Goal: Task Accomplishment & Management: Use online tool/utility

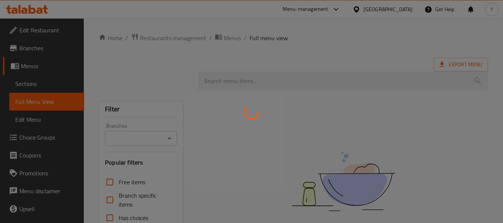
click at [418, 116] on div at bounding box center [251, 111] width 503 height 223
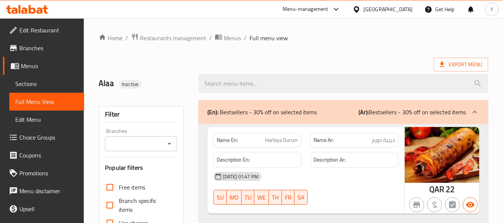
click at [402, 8] on div "[GEOGRAPHIC_DATA]" at bounding box center [388, 9] width 49 height 8
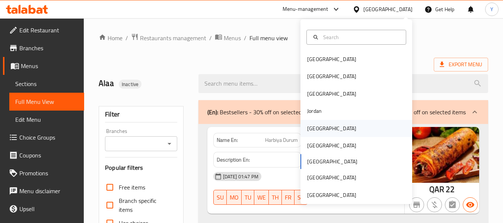
click at [320, 129] on div "[GEOGRAPHIC_DATA]" at bounding box center [331, 128] width 61 height 17
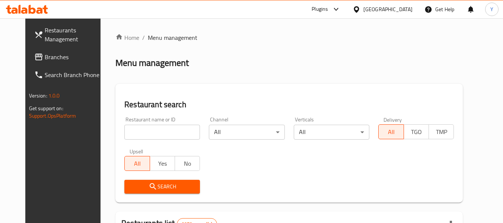
click at [154, 139] on input "search" at bounding box center [162, 132] width 76 height 15
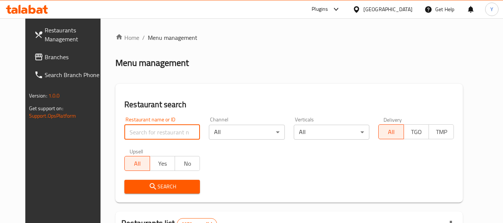
paste input "Juice Co"
type input "Juice Co"
click button "Search" at bounding box center [162, 187] width 76 height 14
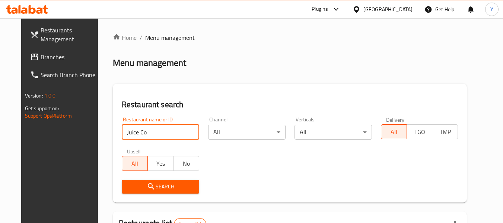
scroll to position [129, 0]
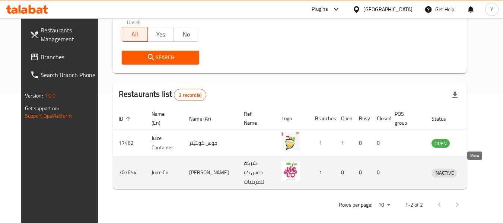
click at [473, 170] on icon "enhanced table" at bounding box center [476, 173] width 8 height 6
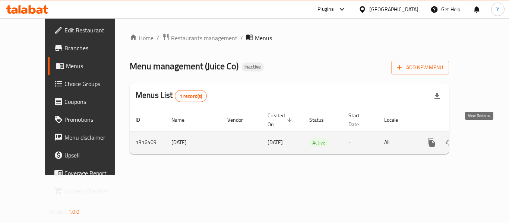
click at [480, 138] on icon "enhanced table" at bounding box center [484, 142] width 9 height 9
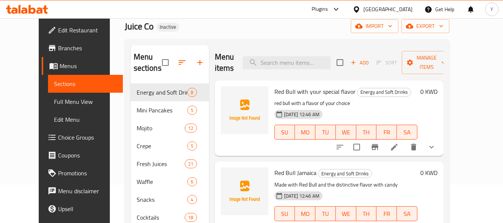
scroll to position [38, 0]
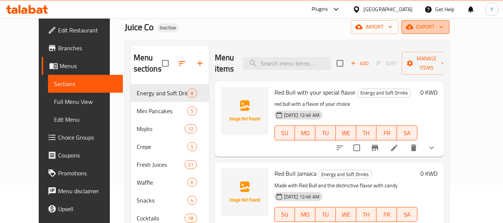
click at [444, 24] on span "export" at bounding box center [425, 26] width 36 height 9
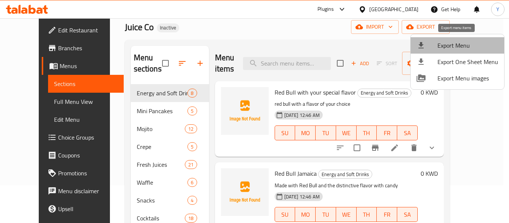
click at [467, 47] on span "Export Menu" at bounding box center [467, 45] width 61 height 9
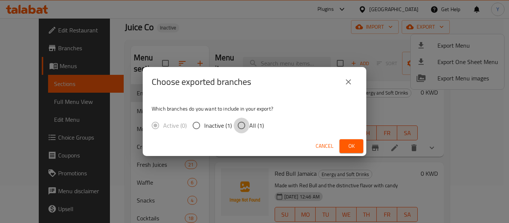
click at [244, 131] on input "All (1)" at bounding box center [242, 126] width 16 height 16
radio input "true"
click at [346, 143] on span "Ok" at bounding box center [351, 146] width 12 height 9
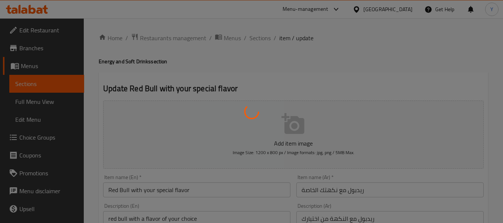
type input "إختيارك من الحجم:"
type input "1"
type input "إختيارك من المشروب:"
type input "1"
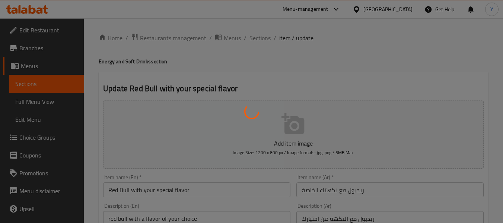
type input "1"
type input "إختيارك من النكهة:"
type input "1"
type input "إضافات"
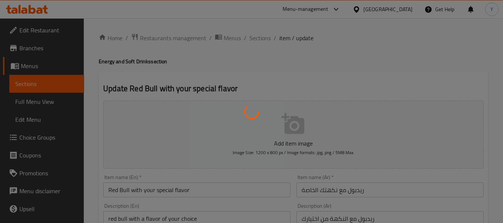
type input "0"
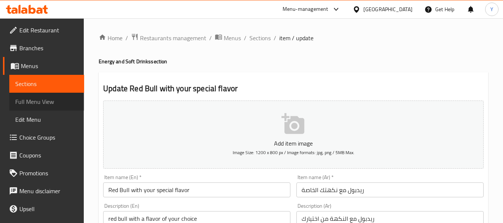
click at [59, 104] on span "Full Menu View" at bounding box center [46, 101] width 63 height 9
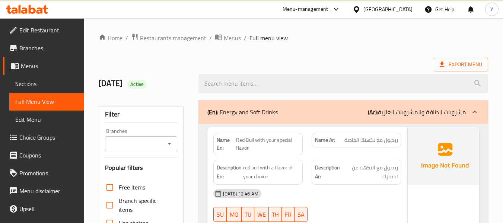
scroll to position [195, 0]
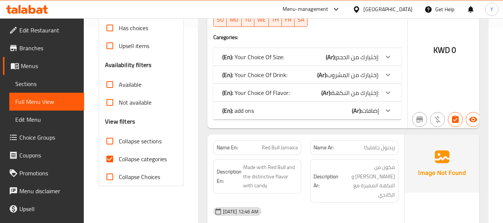
click at [227, 145] on strong "Name En:" at bounding box center [227, 148] width 21 height 8
copy strong "Name En:"
click at [108, 162] on input "Collapse categories" at bounding box center [110, 159] width 18 height 18
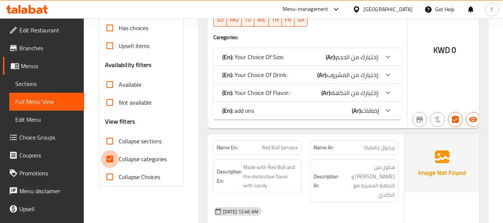
checkbox input "false"
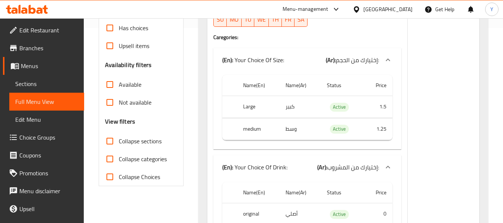
click at [342, 110] on span "Active" at bounding box center [339, 107] width 19 height 9
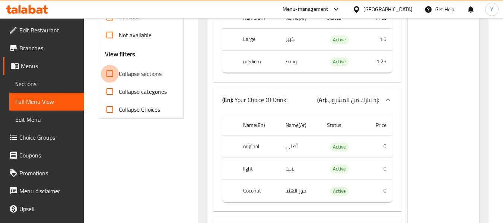
click at [117, 72] on input "Collapse sections" at bounding box center [110, 74] width 18 height 18
checkbox input "true"
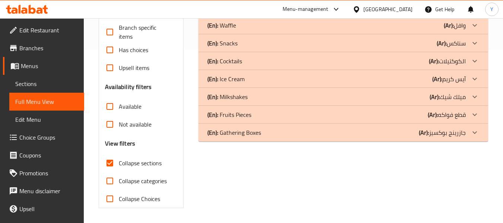
scroll to position [173, 0]
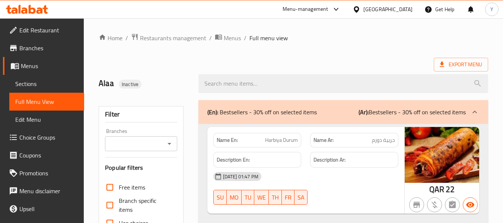
click at [405, 10] on div "[GEOGRAPHIC_DATA]" at bounding box center [388, 9] width 49 height 8
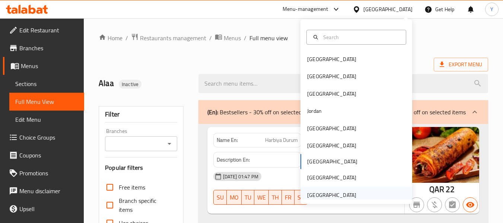
click at [307, 196] on div "[GEOGRAPHIC_DATA]" at bounding box center [331, 195] width 49 height 8
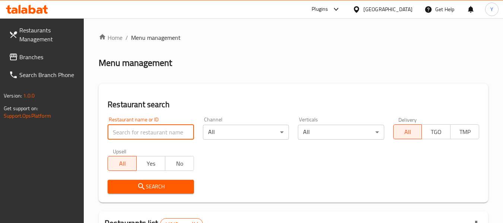
click at [152, 130] on input "search" at bounding box center [151, 132] width 86 height 15
paste input "780147"
type input "780147"
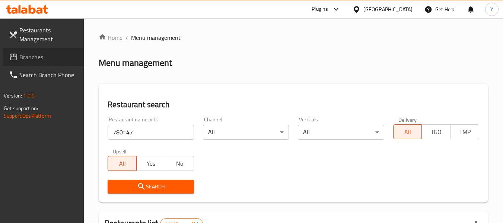
click at [31, 57] on span "Branches" at bounding box center [48, 57] width 59 height 9
